Goal: Transaction & Acquisition: Purchase product/service

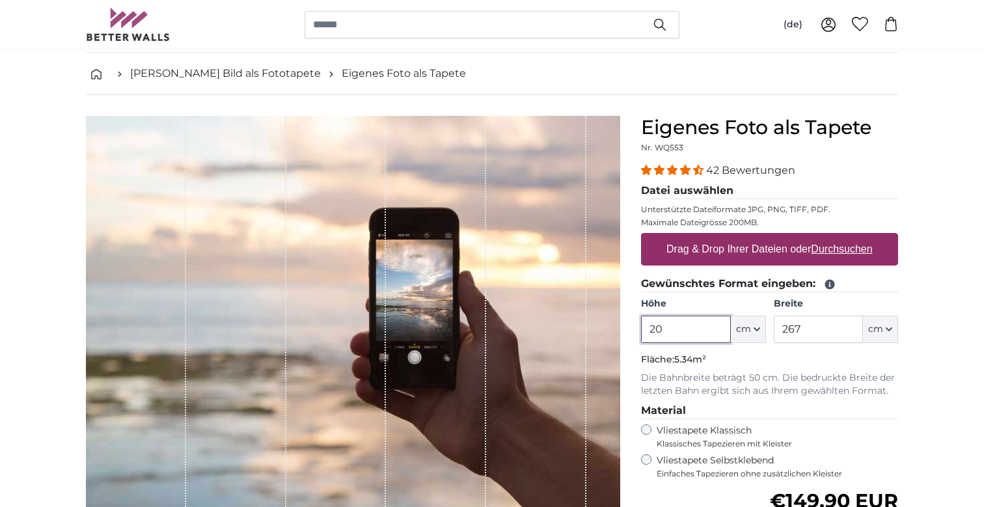
type input "2"
type input "1"
click at [810, 331] on input "267" at bounding box center [818, 329] width 89 height 27
type input "160"
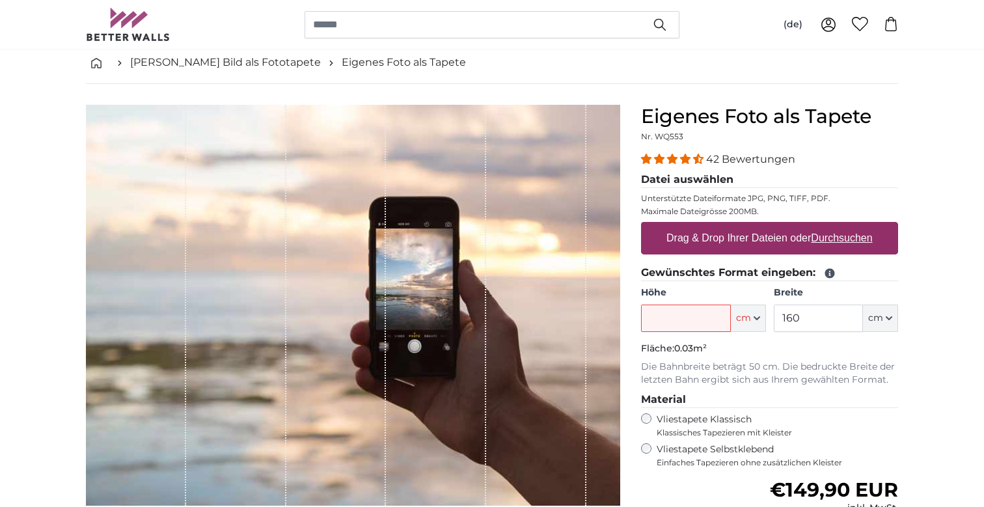
scroll to position [69, 0]
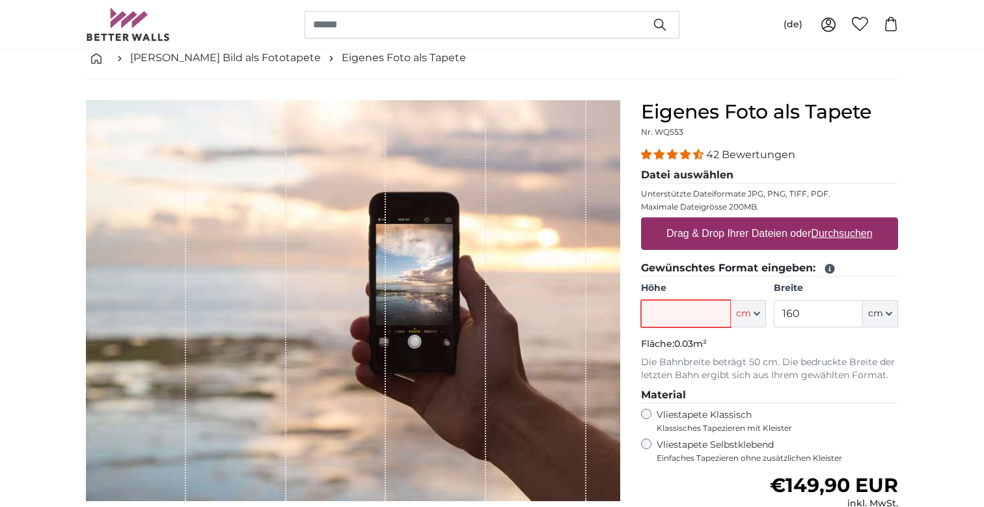
click at [687, 312] on input "Höhe" at bounding box center [685, 313] width 89 height 27
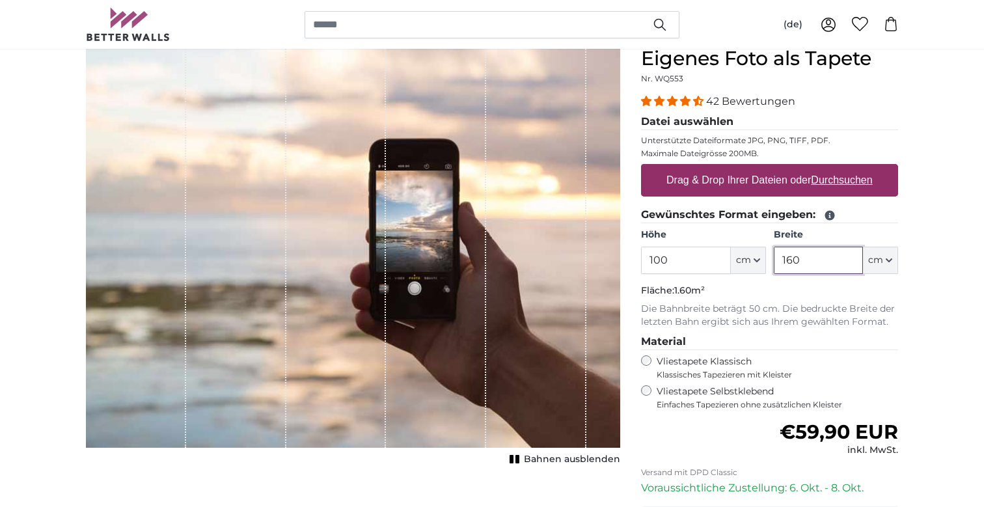
scroll to position [122, 0]
click at [741, 387] on label "Vliestapete Selbstklebend Einfaches Tapezieren ohne zusätzlichen Kleister" at bounding box center [777, 397] width 241 height 25
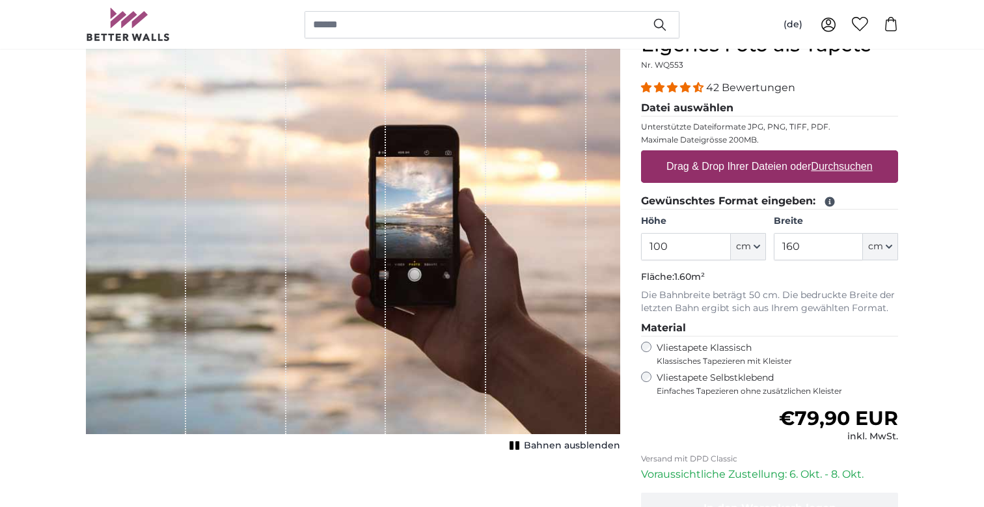
scroll to position [136, 0]
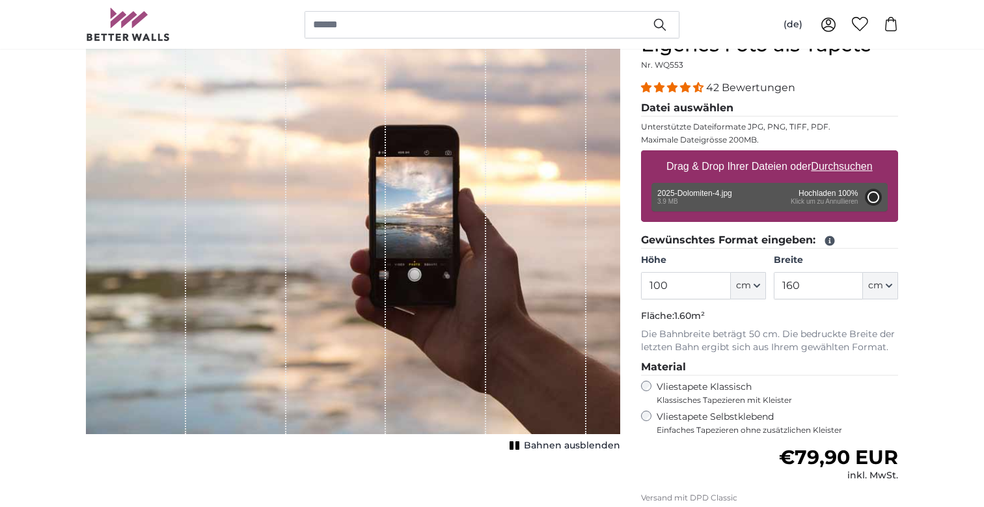
type input "112"
type input "219.5"
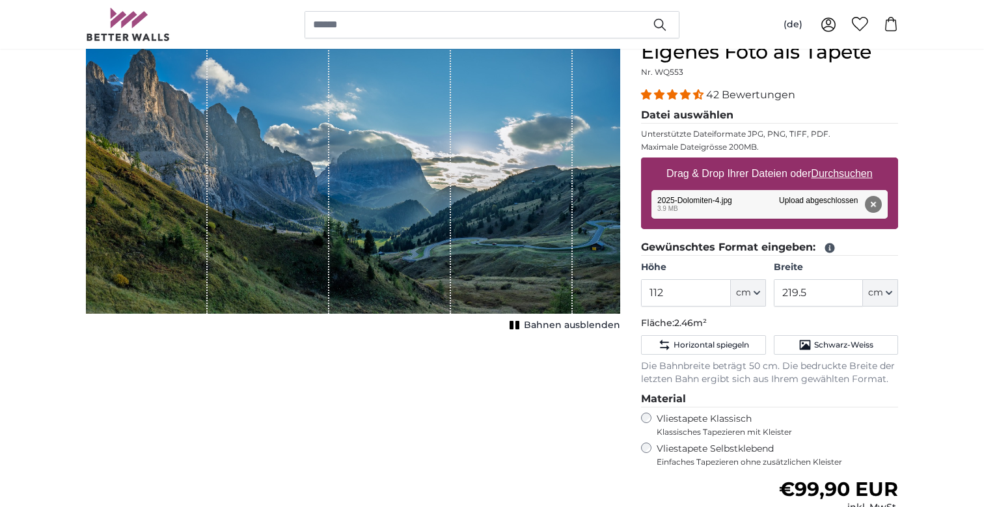
scroll to position [120, 0]
